Goal: Task Accomplishment & Management: Manage account settings

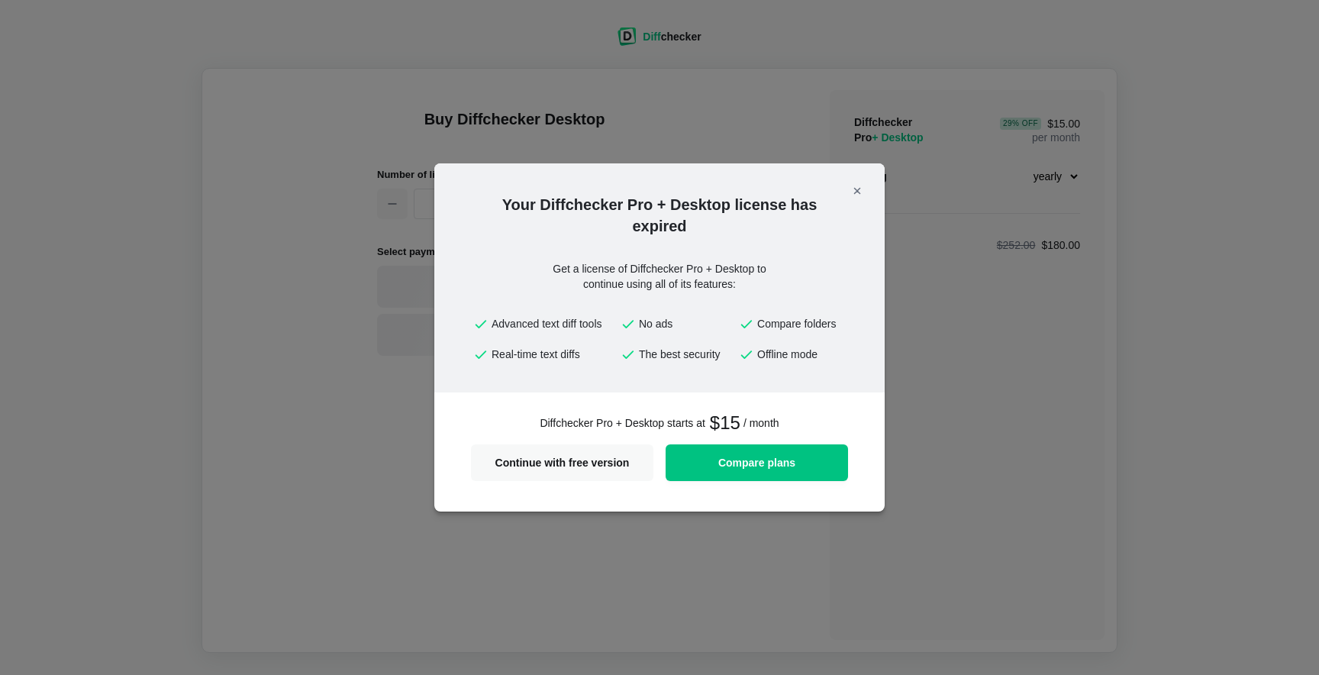
select select "desktop-yearly-180"
click at [496, 463] on span "Continue with free version" at bounding box center [562, 462] width 164 height 11
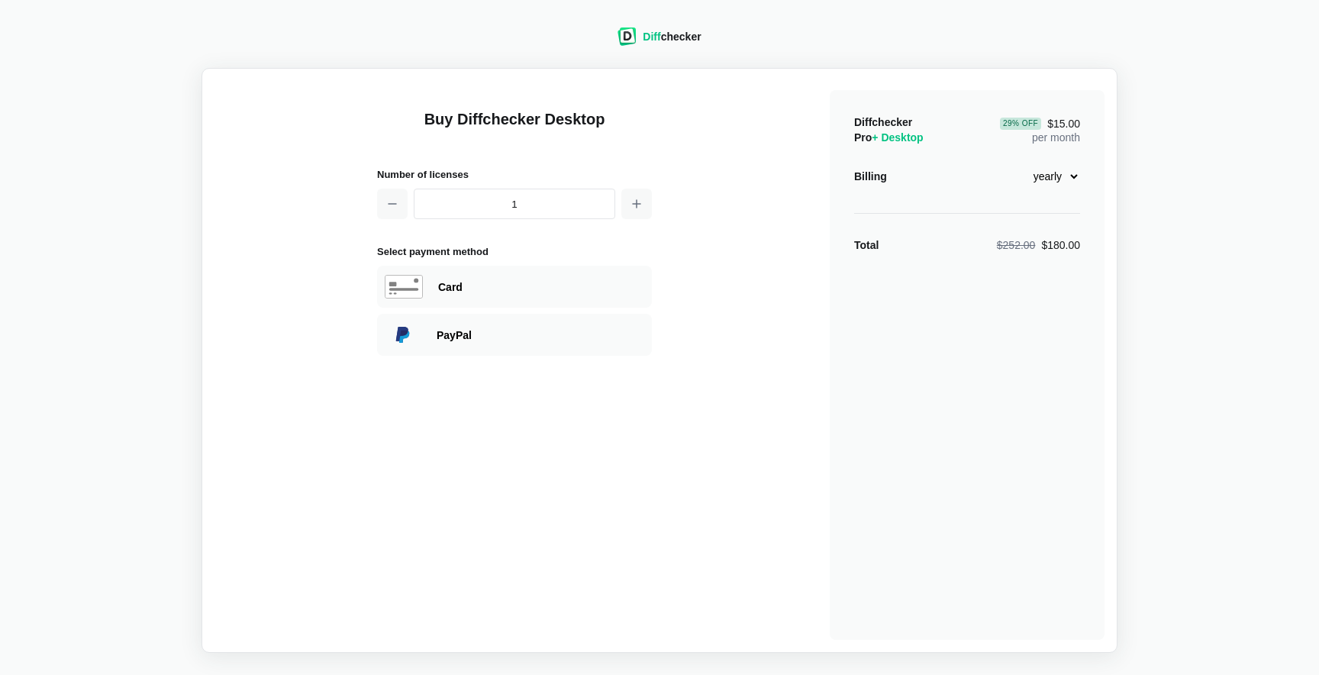
click at [651, 31] on span "Diff" at bounding box center [652, 37] width 18 height 12
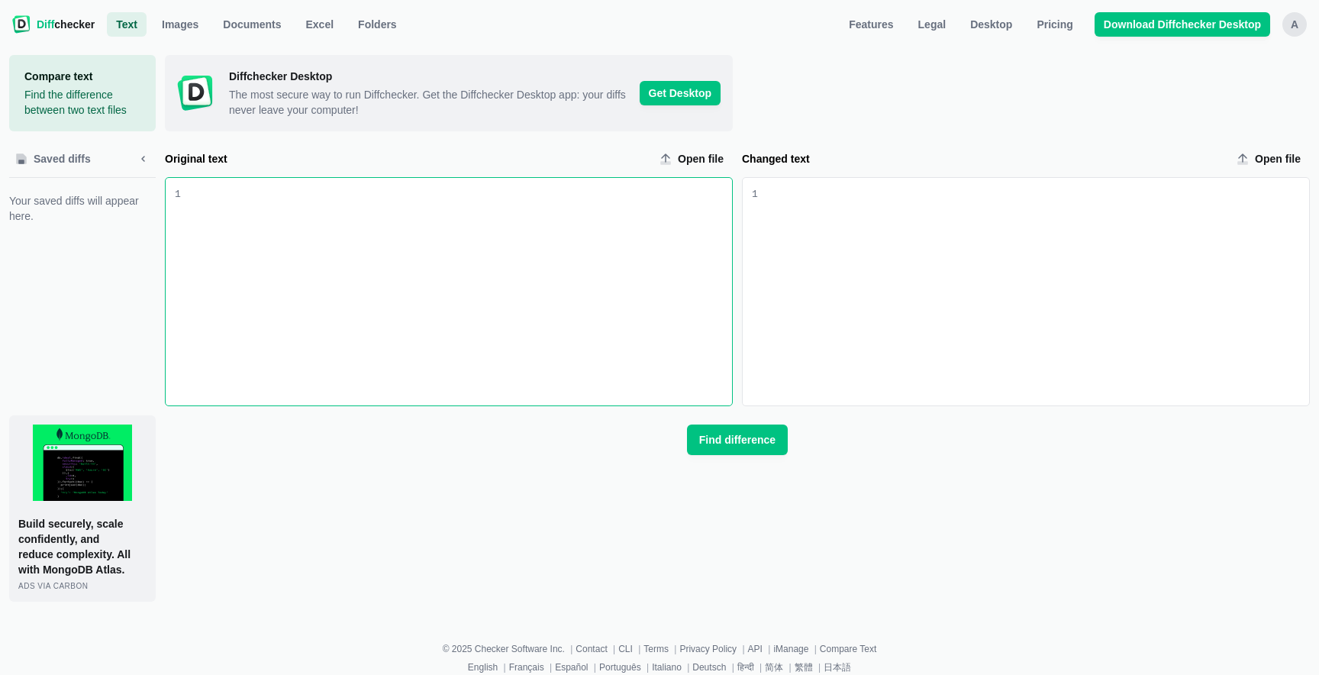
click at [1299, 21] on div "A" at bounding box center [1294, 24] width 24 height 24
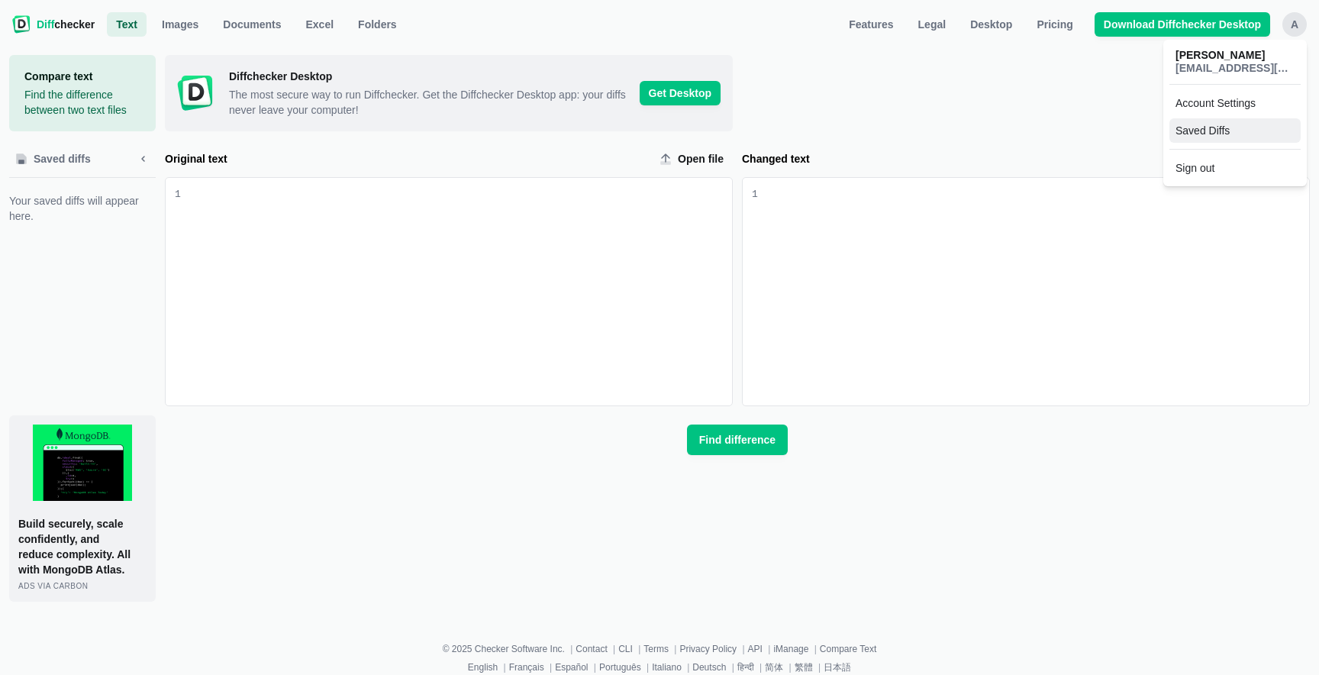
click at [1198, 122] on link "Saved Diffs" at bounding box center [1234, 130] width 131 height 24
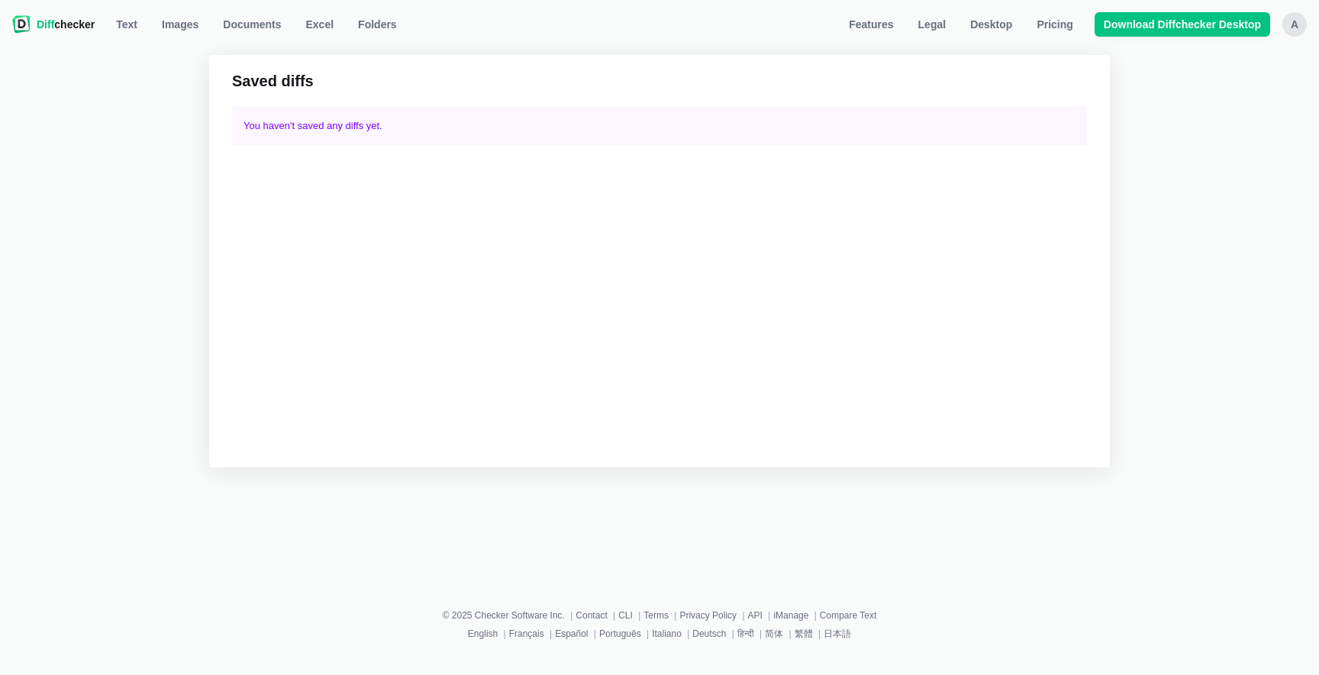
click at [1296, 21] on div "A" at bounding box center [1294, 24] width 24 height 24
click at [1239, 102] on link "Account Settings" at bounding box center [1234, 103] width 131 height 24
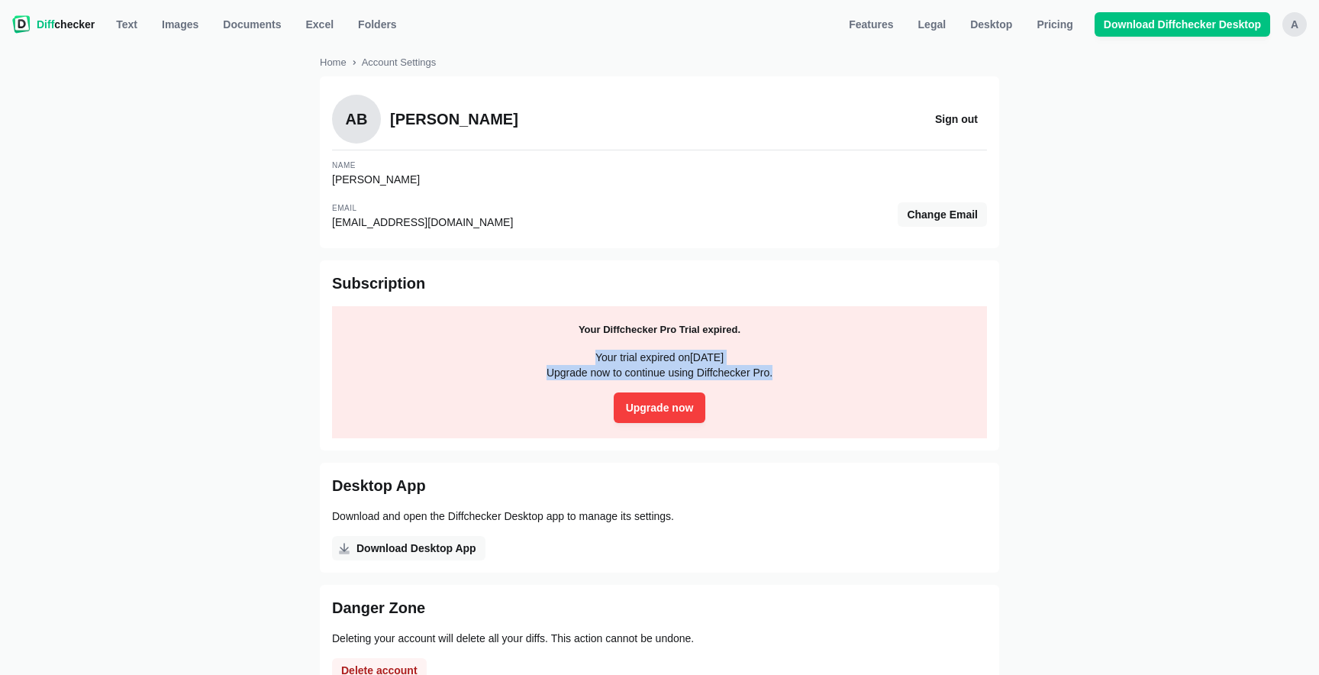
drag, startPoint x: 568, startPoint y: 352, endPoint x: 810, endPoint y: 375, distance: 243.0
click at [810, 375] on p "Your trial expired on [DATE] Upgrade now to continue using Diffchecker Pro." at bounding box center [659, 365] width 624 height 31
